Goal: Find specific page/section: Find specific page/section

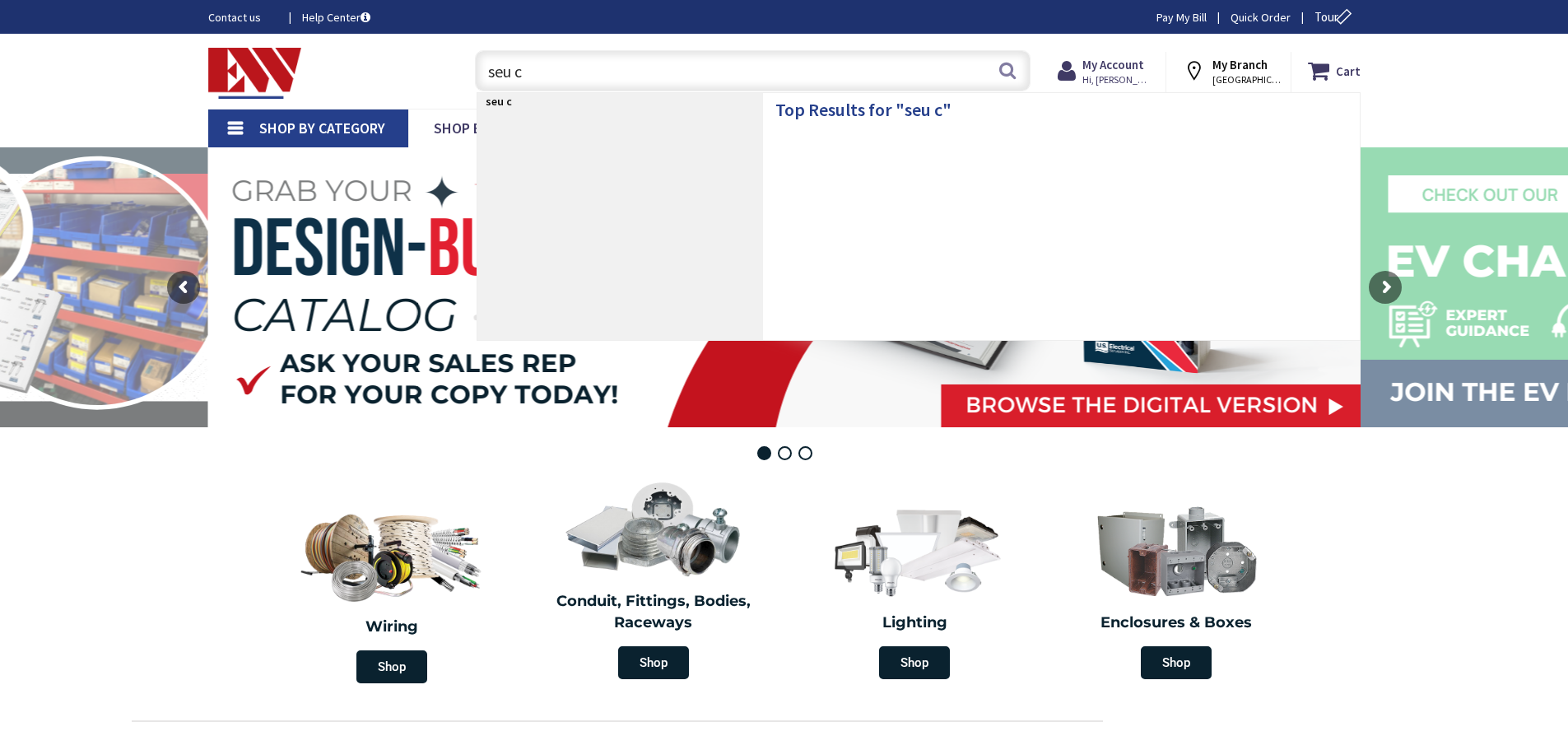
type input "seu cu"
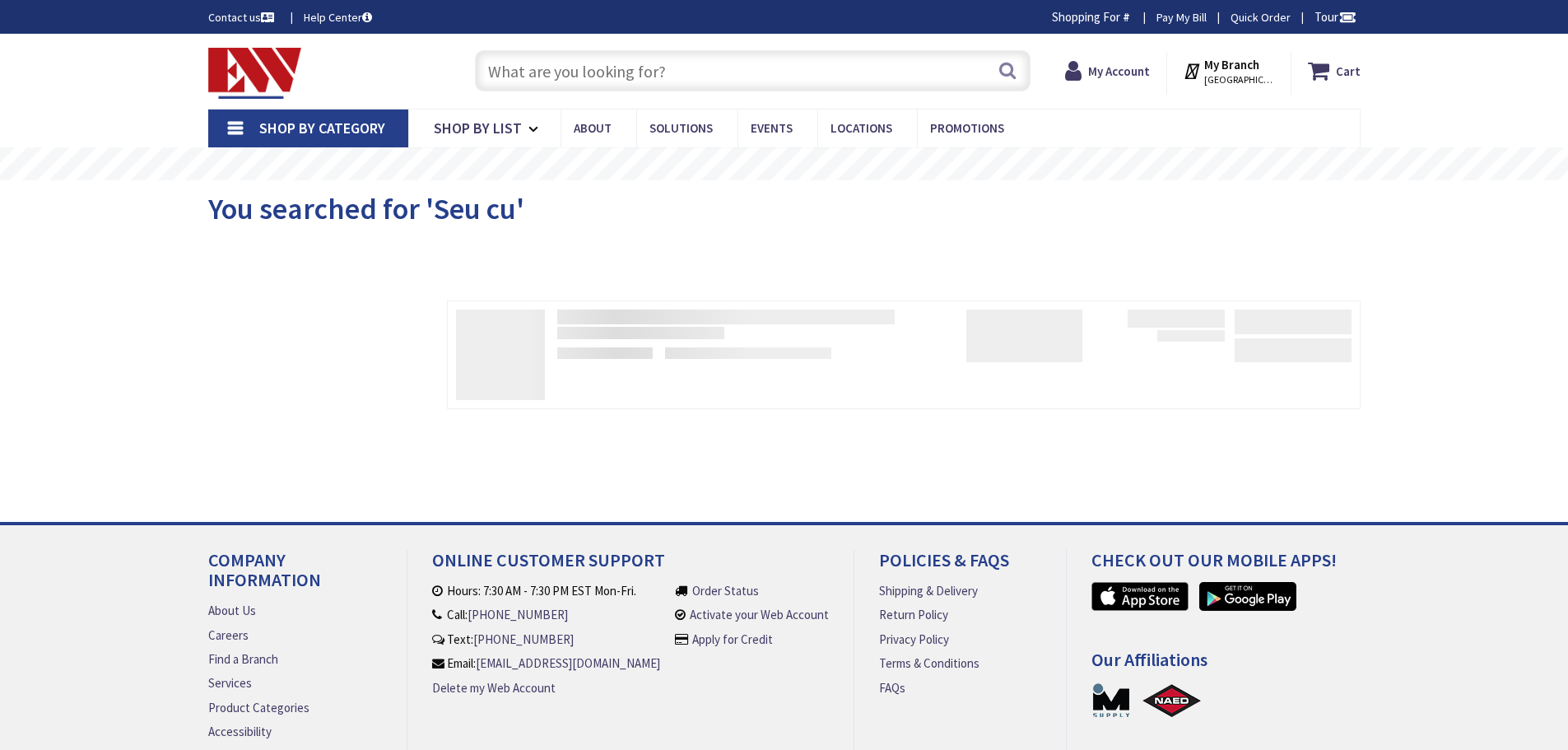
click at [610, 75] on input "text" at bounding box center [753, 71] width 556 height 41
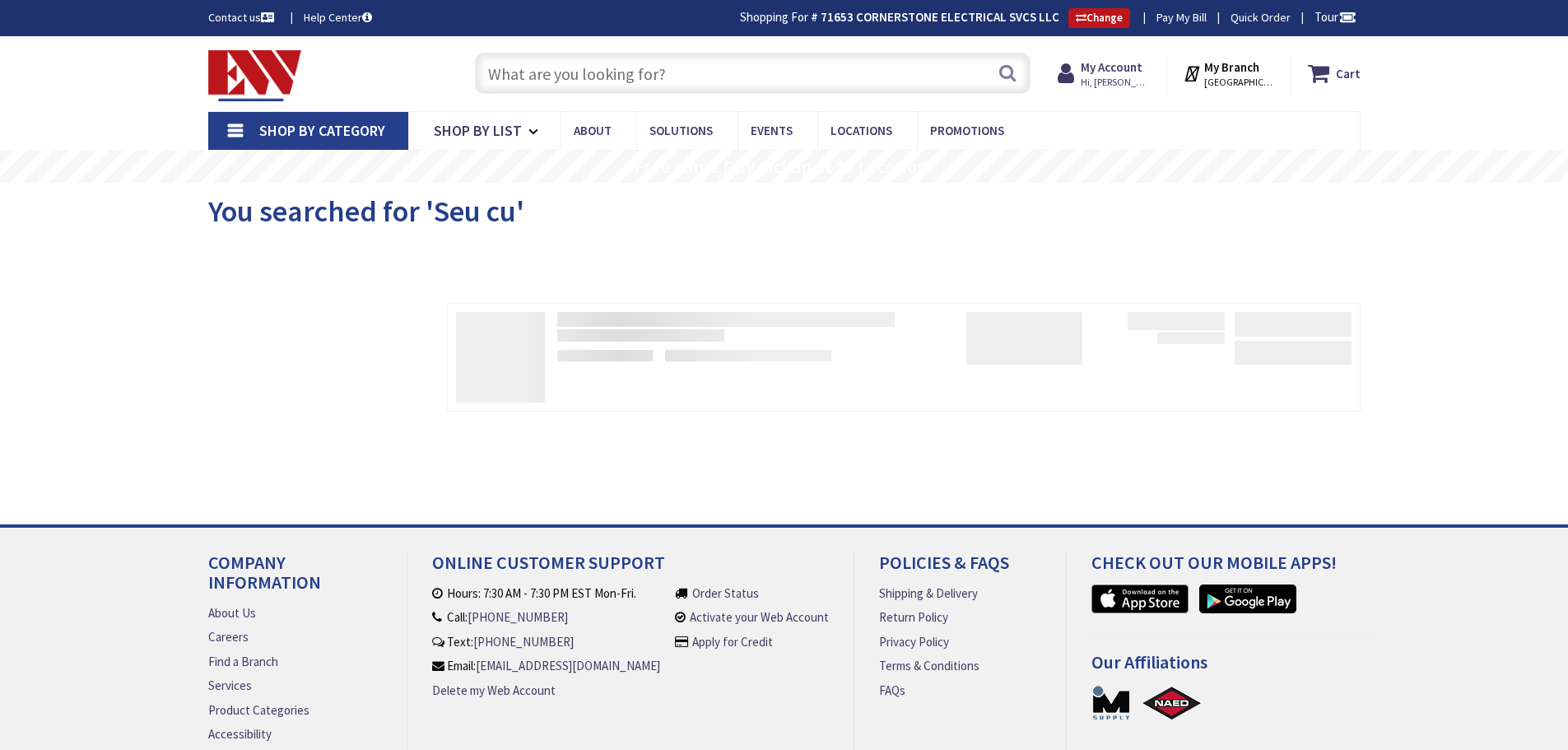
click at [686, 80] on input "text" at bounding box center [753, 73] width 556 height 41
click at [713, 91] on input "text" at bounding box center [753, 73] width 556 height 41
click at [697, 63] on input "text" at bounding box center [753, 73] width 556 height 41
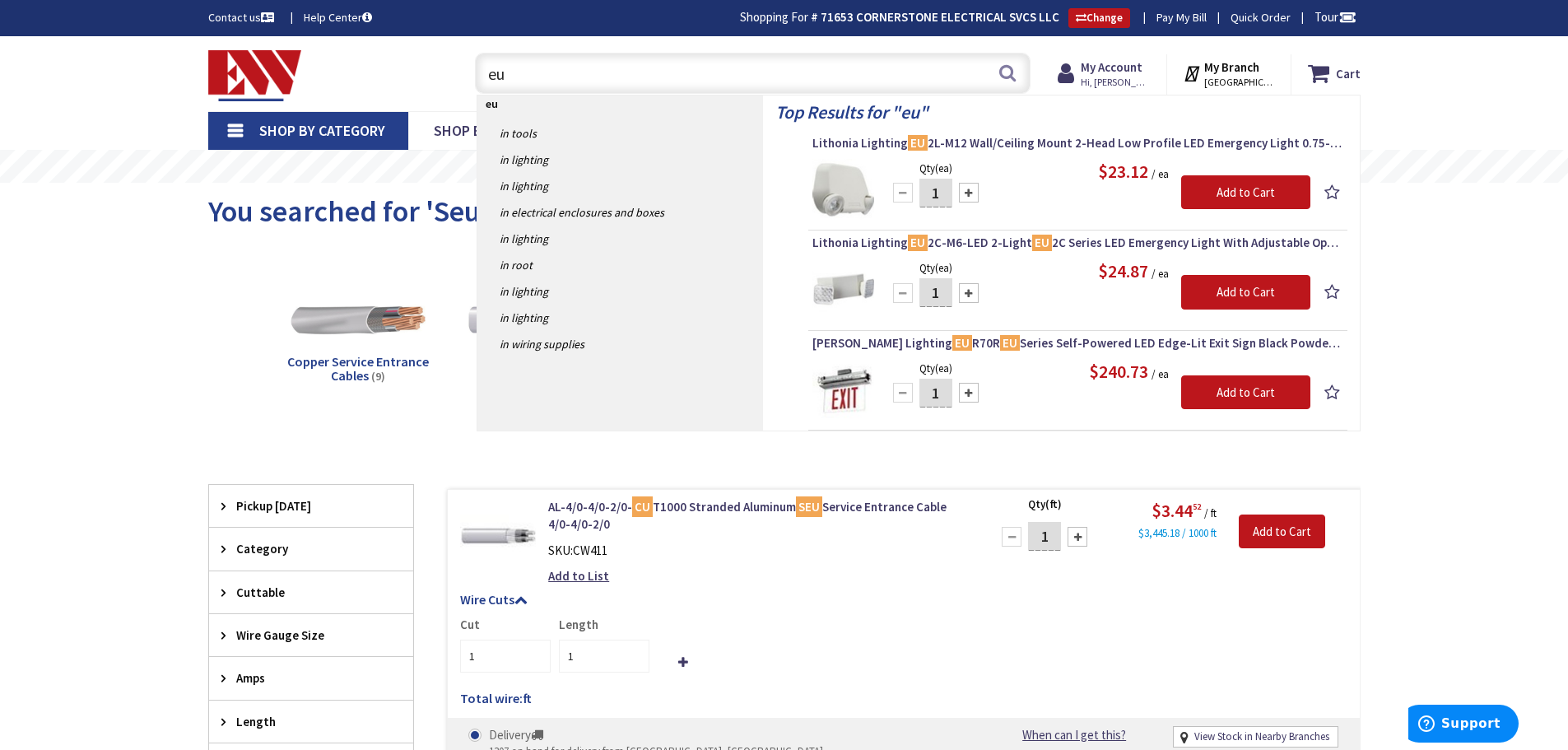
type input "e"
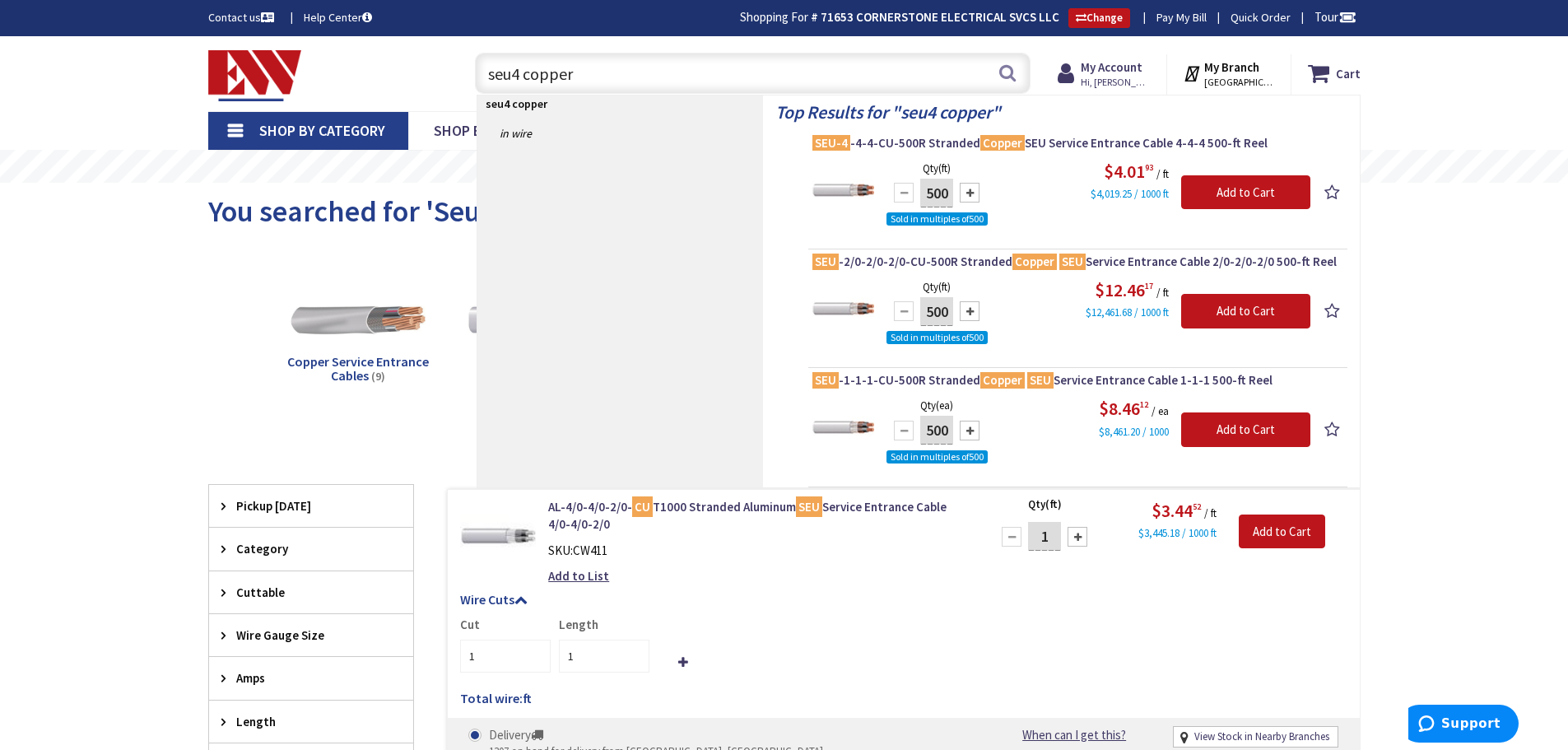
drag, startPoint x: 584, startPoint y: 78, endPoint x: 473, endPoint y: 73, distance: 111.1
click at [468, 75] on div "seu4 copper seu4 copper Search" at bounding box center [749, 72] width 564 height 53
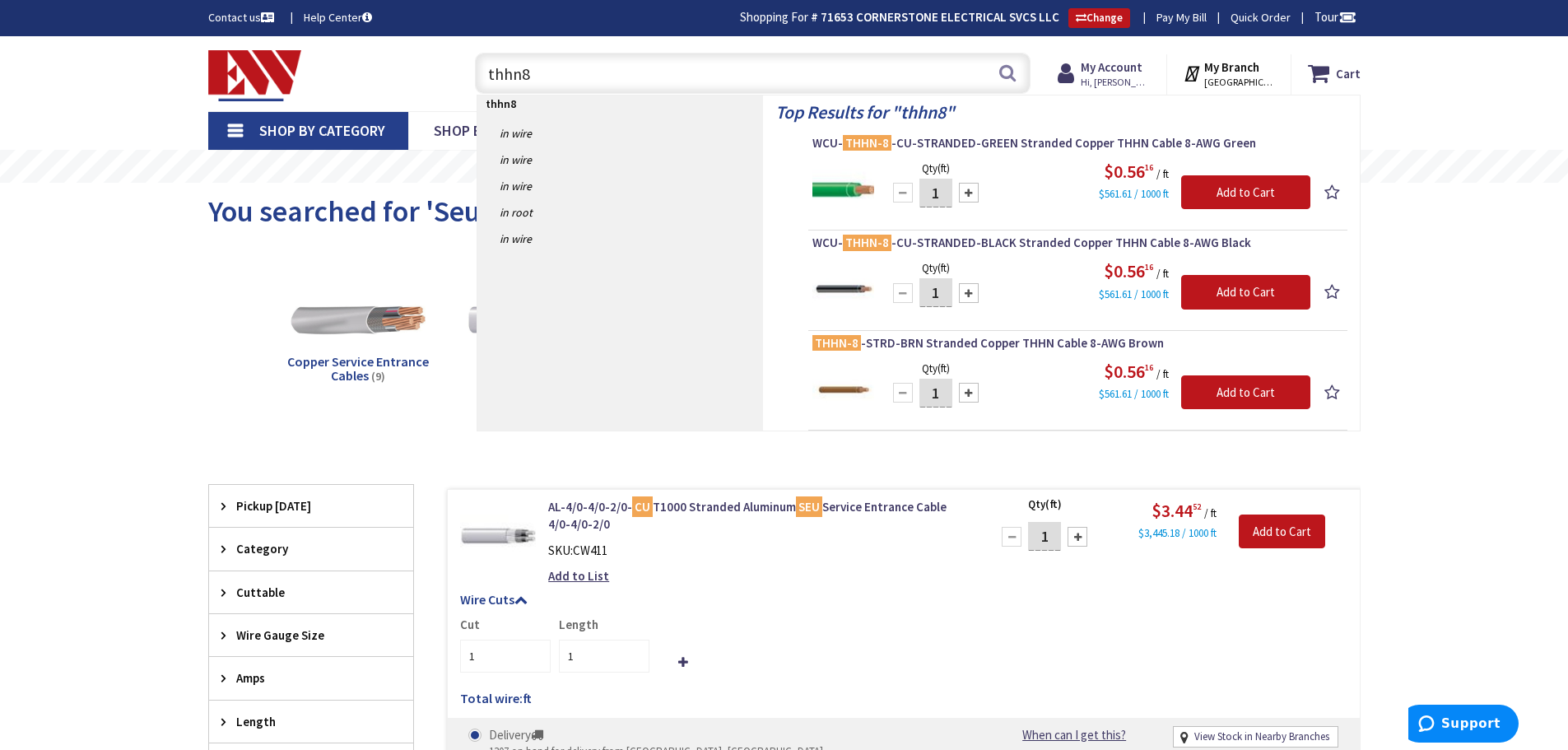
drag, startPoint x: 536, startPoint y: 74, endPoint x: 488, endPoint y: 76, distance: 48.0
click at [488, 76] on input "thhn8" at bounding box center [753, 73] width 556 height 41
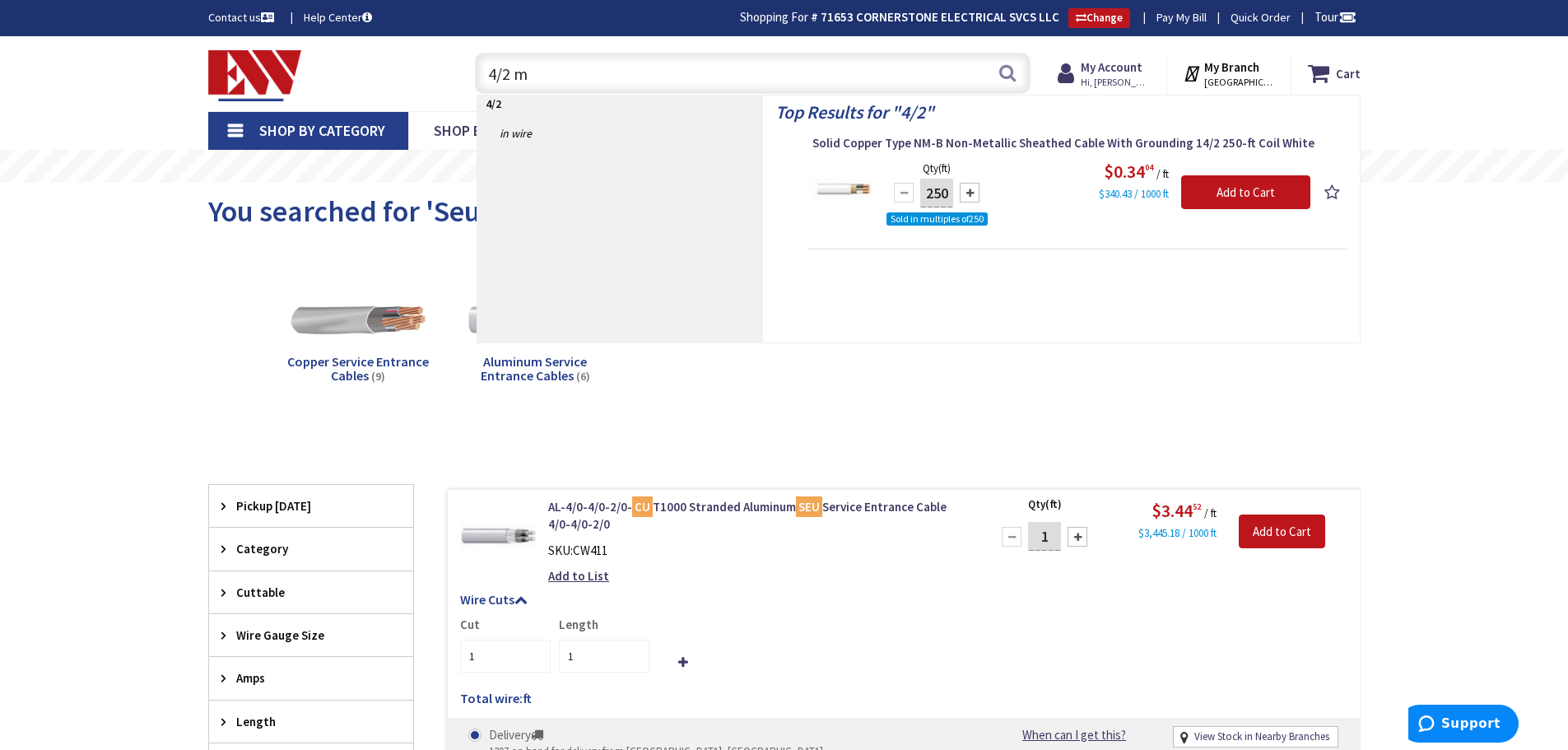
type input "4/2 mc"
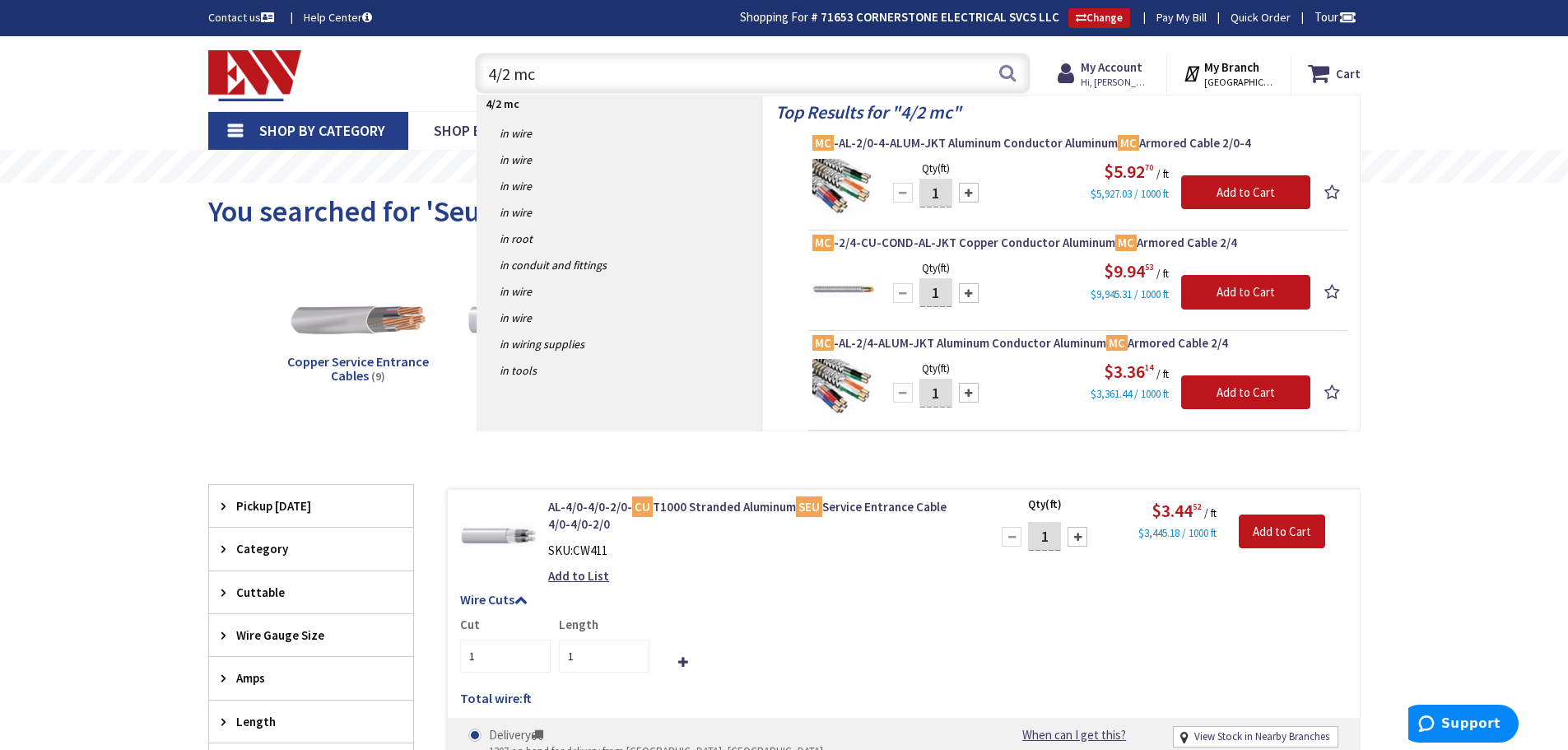
drag, startPoint x: 544, startPoint y: 82, endPoint x: 522, endPoint y: 85, distance: 22.2
click at [479, 71] on input "4/2 mc" at bounding box center [753, 73] width 556 height 41
click at [571, 75] on input "4/2 mc" at bounding box center [753, 73] width 556 height 41
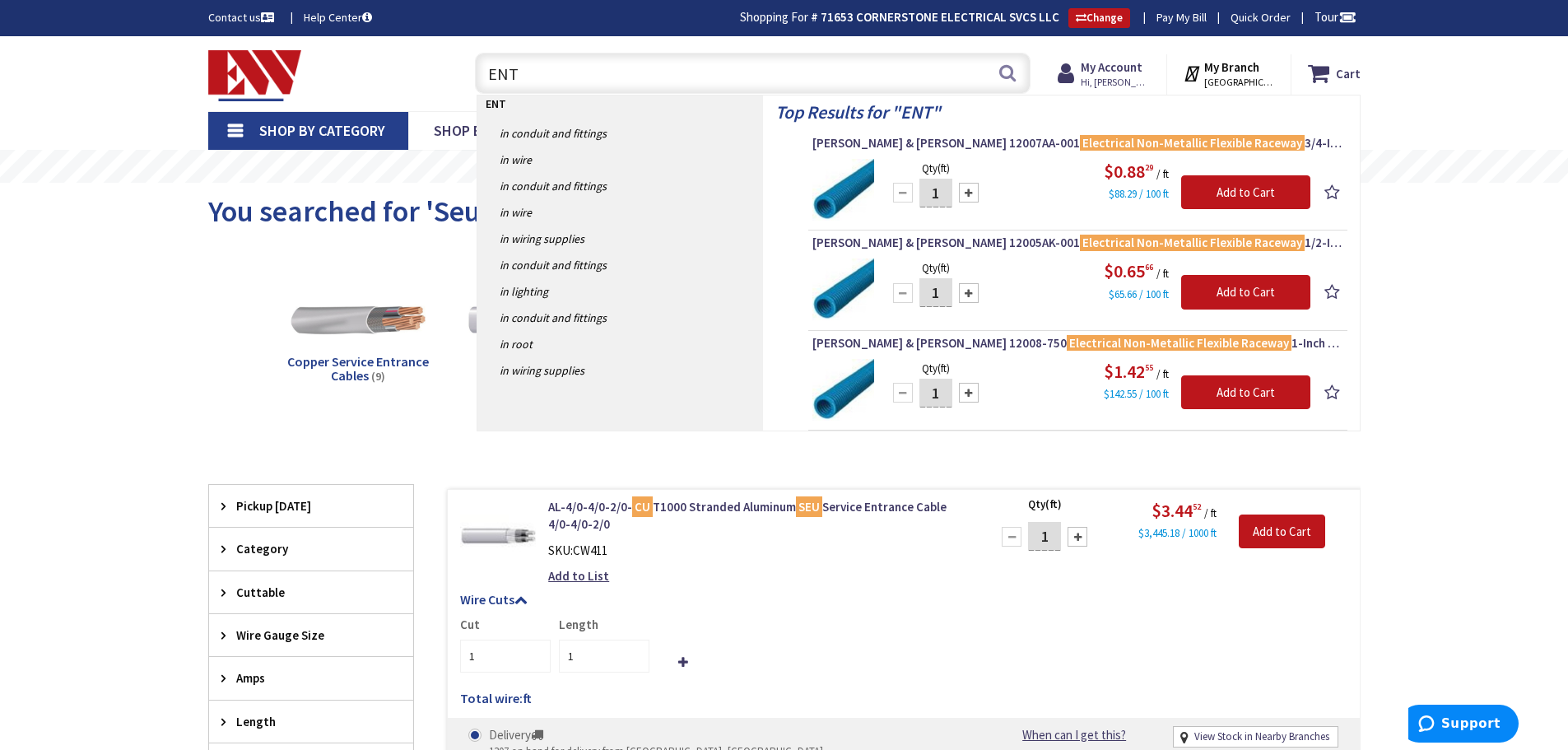
type input "ENT"
click at [328, 364] on span "Copper Service Entrance Cables" at bounding box center [358, 369] width 141 height 31
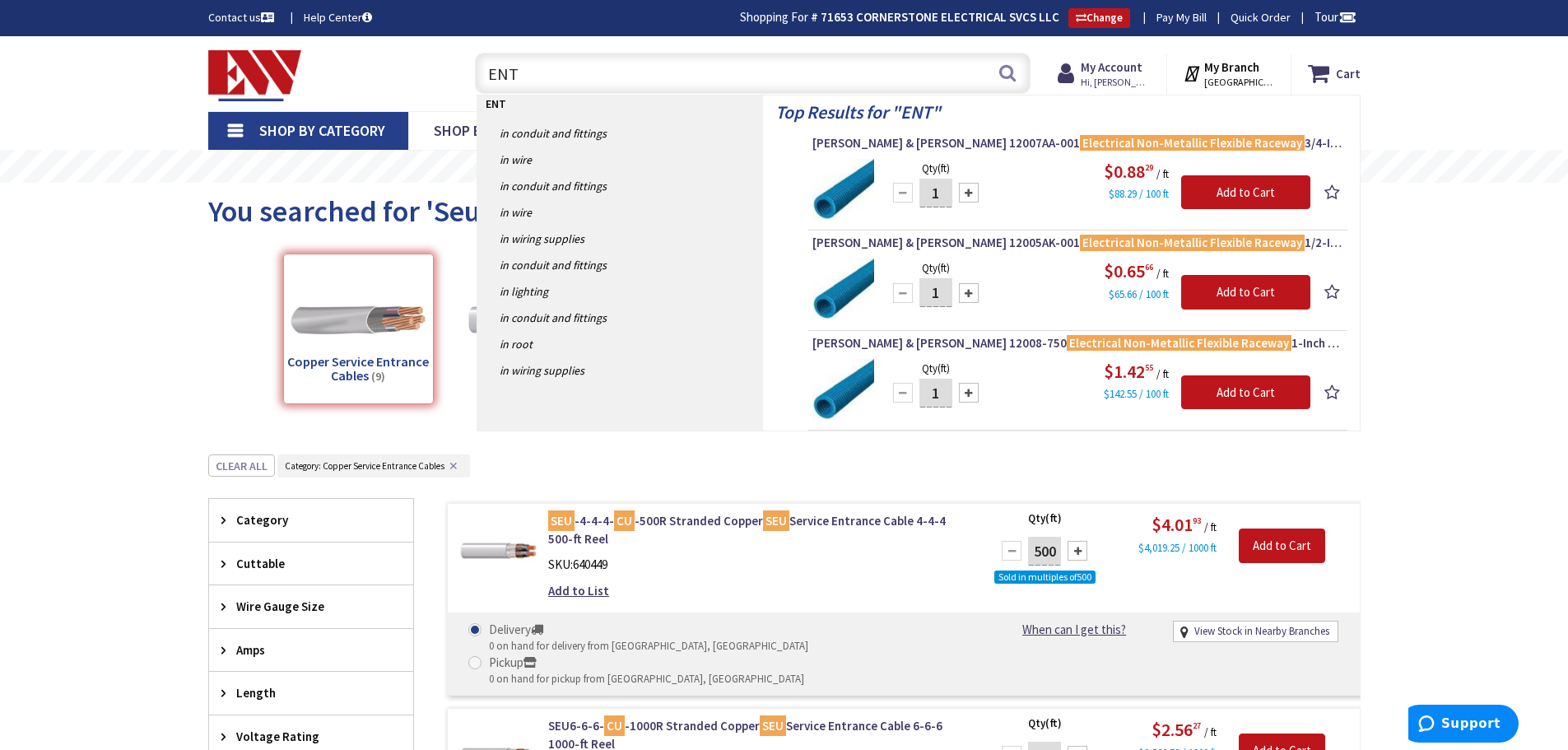
drag, startPoint x: 579, startPoint y: 75, endPoint x: 610, endPoint y: 77, distance: 31.1
click at [579, 75] on input "ENT" at bounding box center [753, 73] width 556 height 41
click at [547, 81] on input "ENT" at bounding box center [753, 73] width 556 height 41
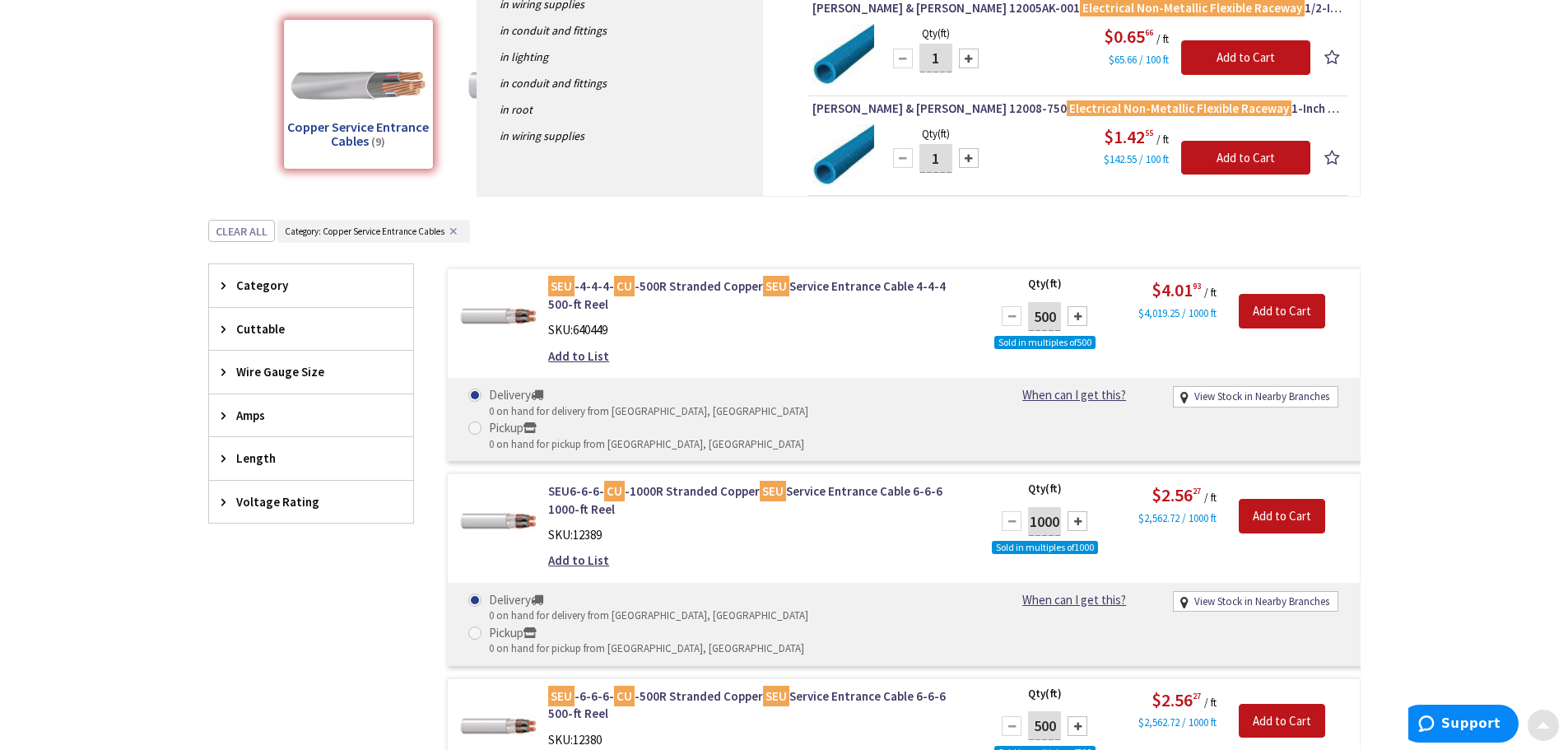
scroll to position [247, 0]
